Goal: Task Accomplishment & Management: Use online tool/utility

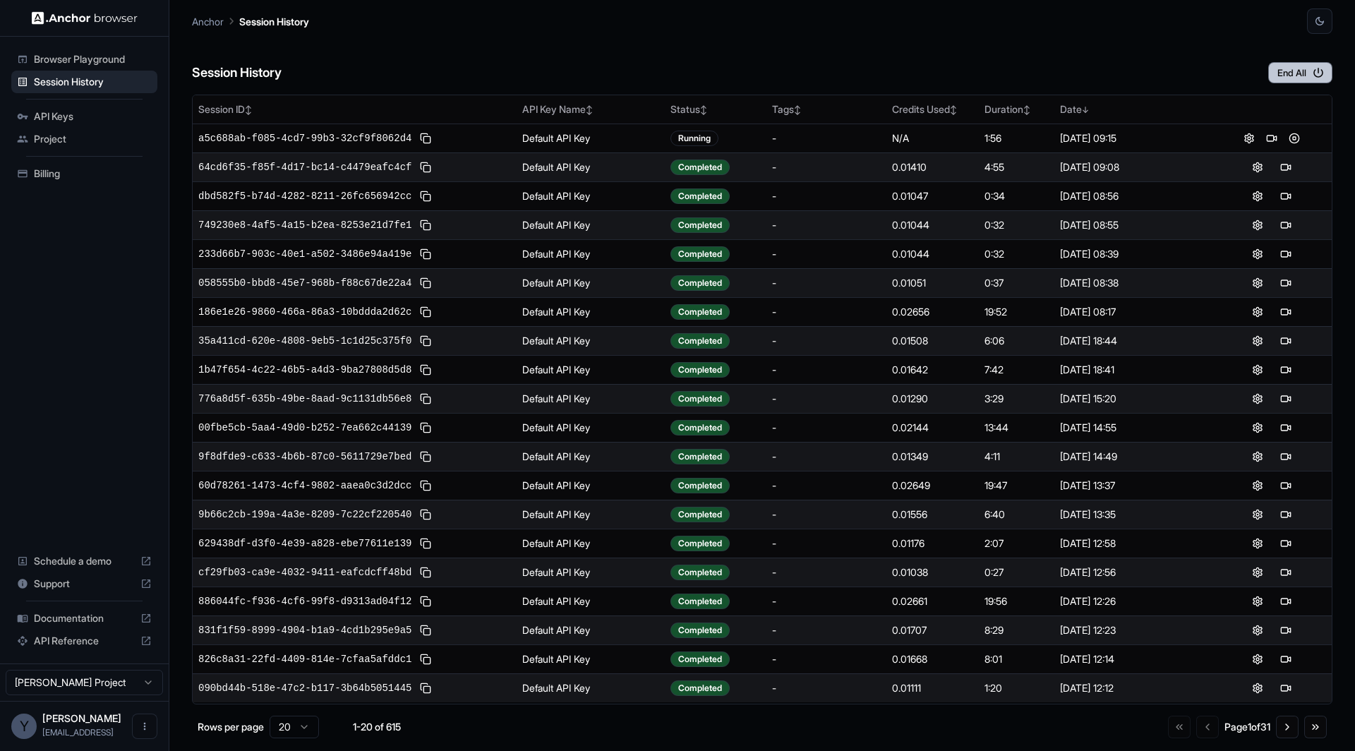
click at [1275, 81] on button "End All" at bounding box center [1300, 72] width 64 height 21
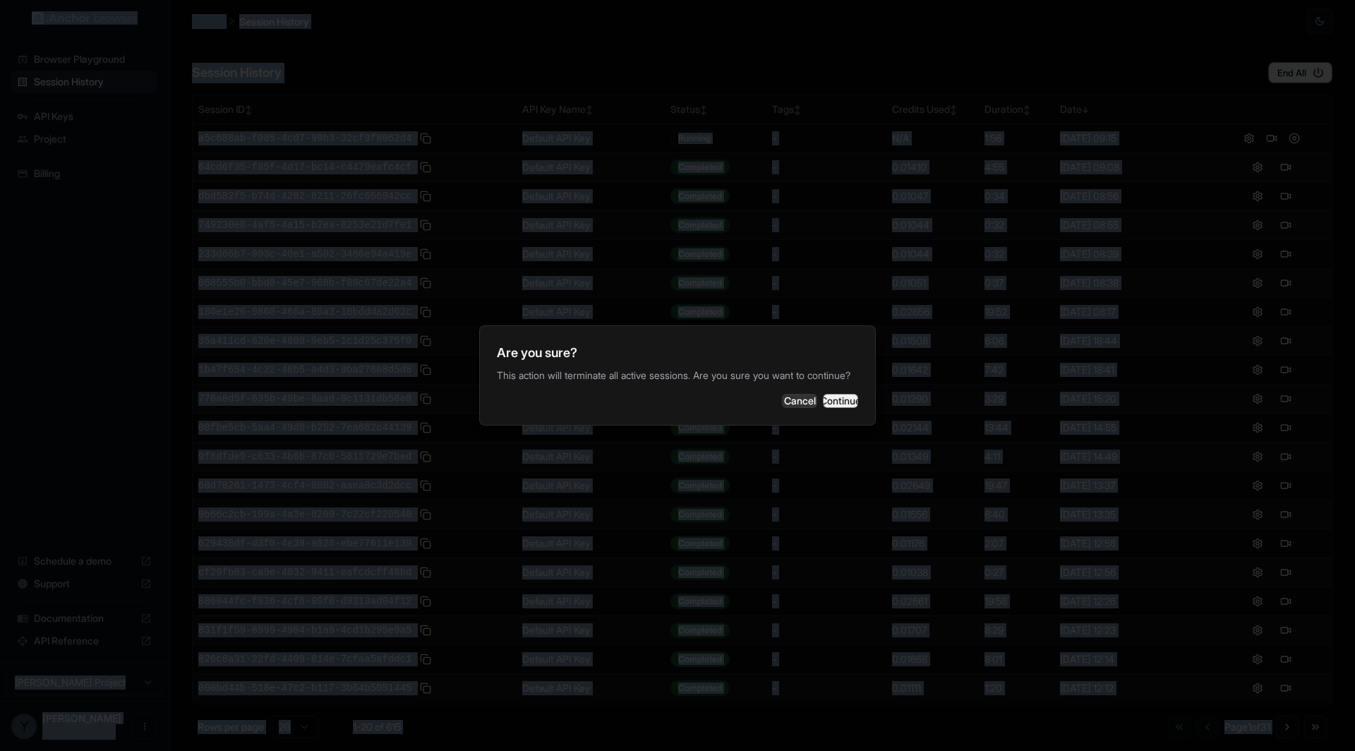
click at [826, 408] on button "Continue" at bounding box center [840, 401] width 35 height 14
